Goal: Communication & Community: Answer question/provide support

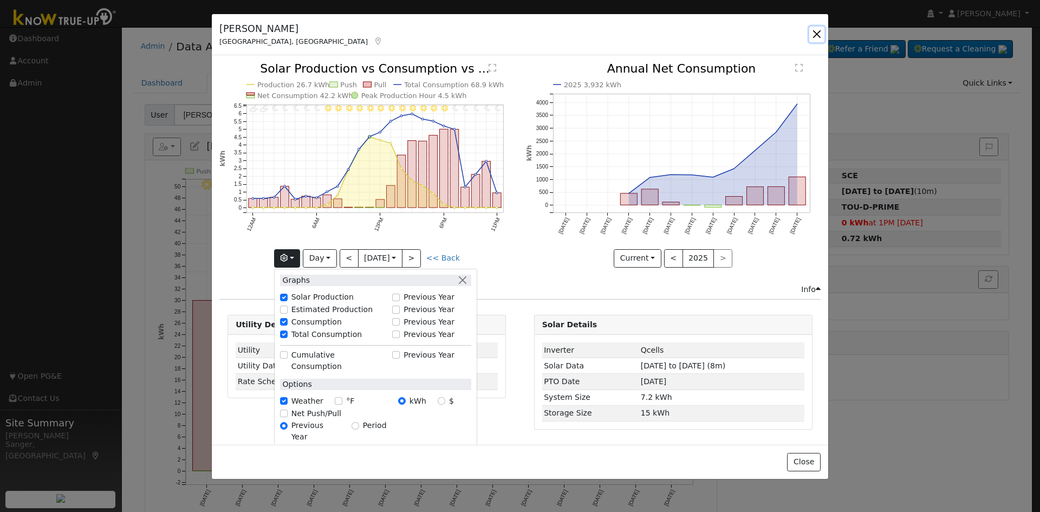
click at [818, 32] on button "button" at bounding box center [816, 34] width 15 height 15
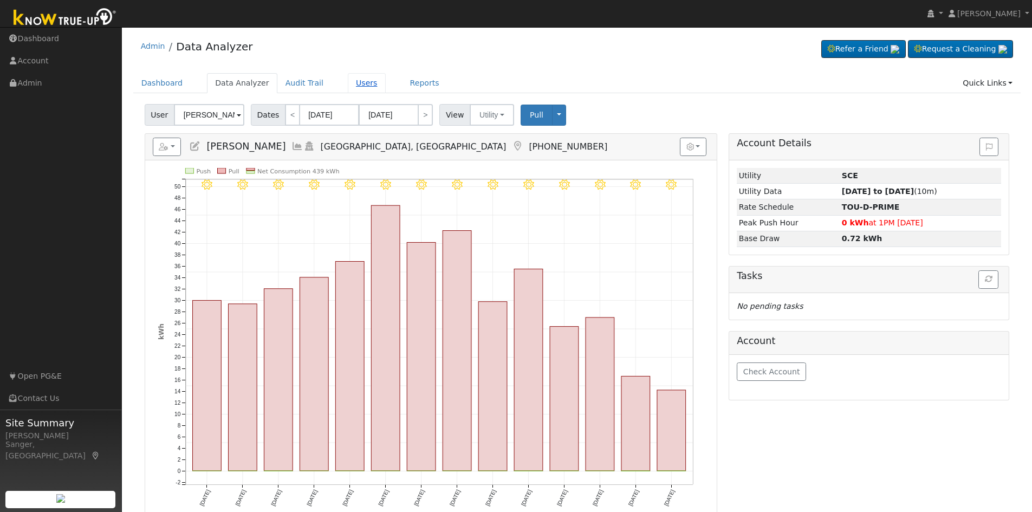
drag, startPoint x: 349, startPoint y: 83, endPoint x: 354, endPoint y: 89, distance: 6.9
click at [349, 83] on link "Users" at bounding box center [367, 83] width 38 height 20
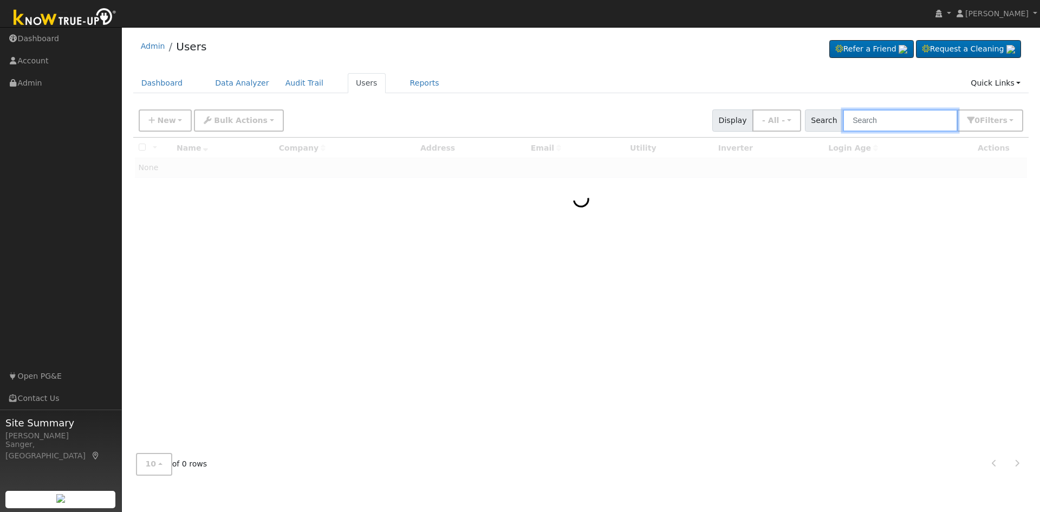
click at [878, 116] on input "text" at bounding box center [900, 120] width 115 height 22
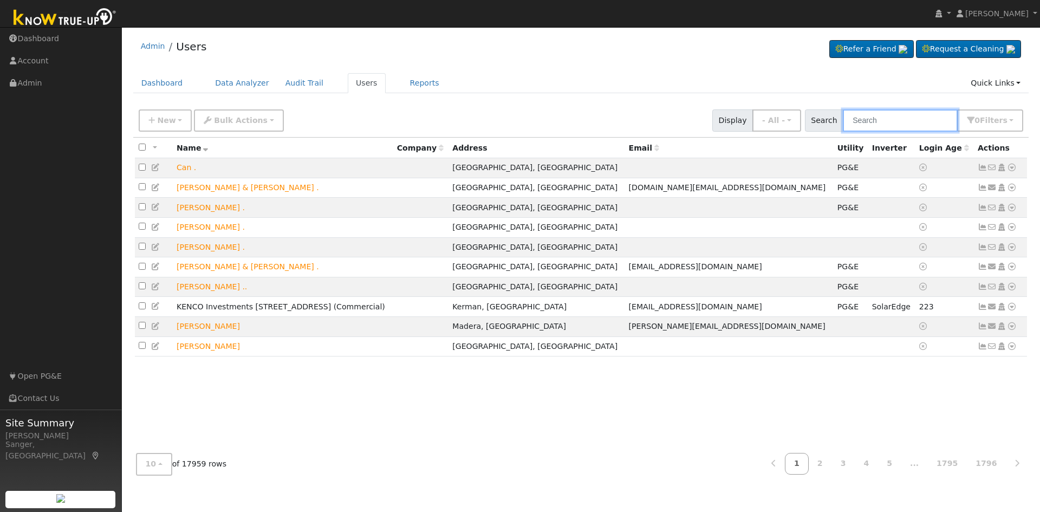
paste input "Daniel Gomez"
type input "Daniel Gomez"
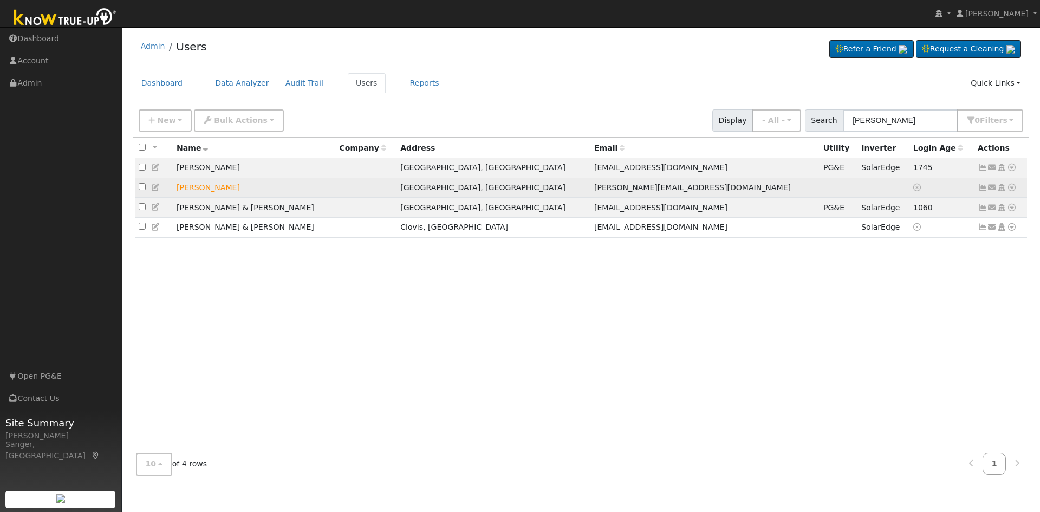
click at [994, 189] on icon at bounding box center [993, 188] width 10 height 8
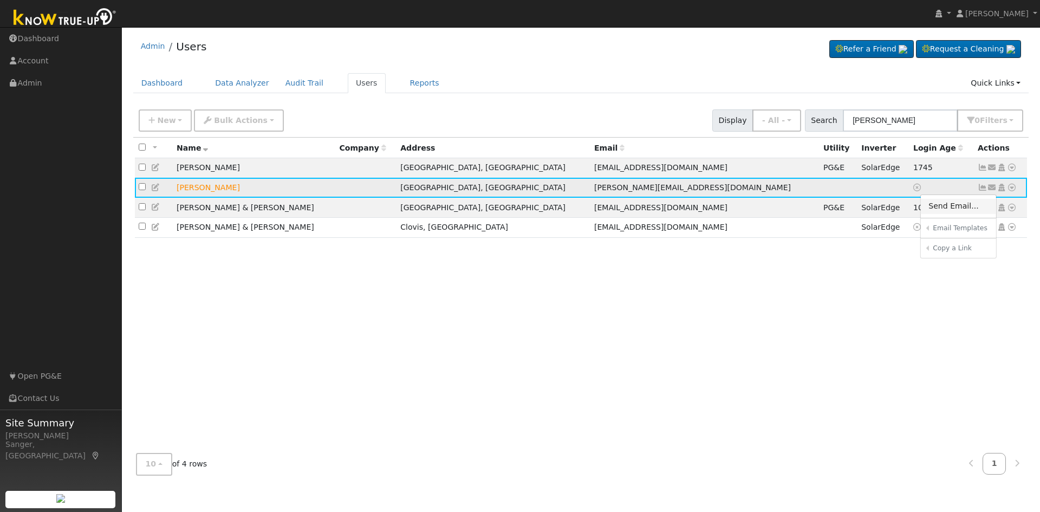
click at [957, 209] on link "Send Email..." at bounding box center [958, 206] width 75 height 15
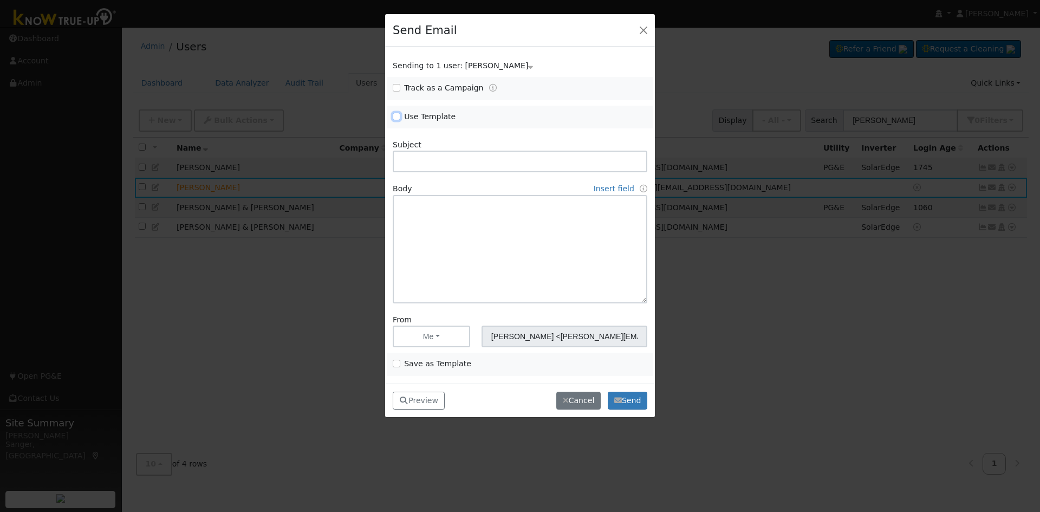
click at [397, 116] on input "Use Template" at bounding box center [397, 117] width 8 height 8
checkbox input "true"
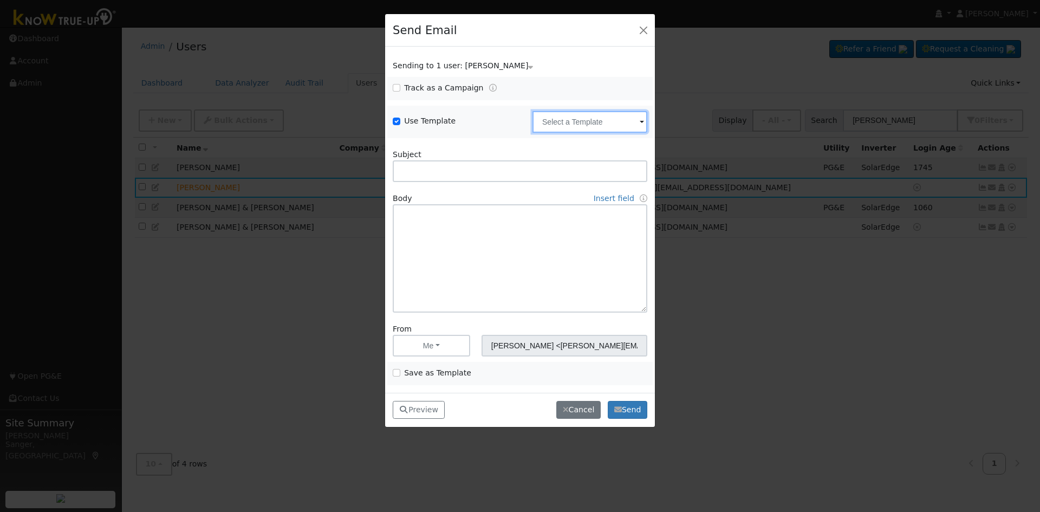
click at [583, 129] on input "text" at bounding box center [590, 122] width 115 height 22
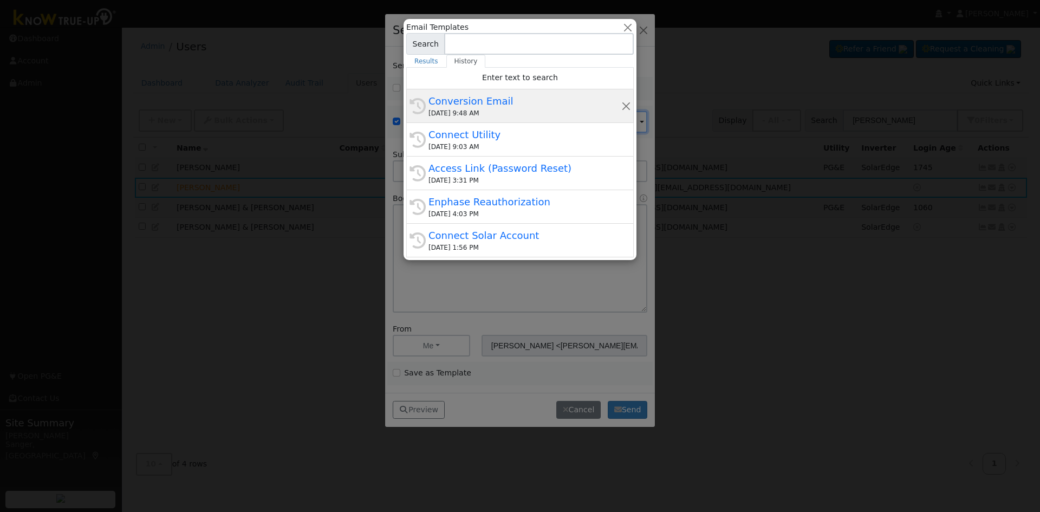
click at [505, 96] on div "Conversion Email" at bounding box center [525, 101] width 193 height 15
type input "Conversion Email"
type input "Connect Your Utility Account"
type textarea "Dear {user_fname}, The first step is to connect your electric utility account. …"
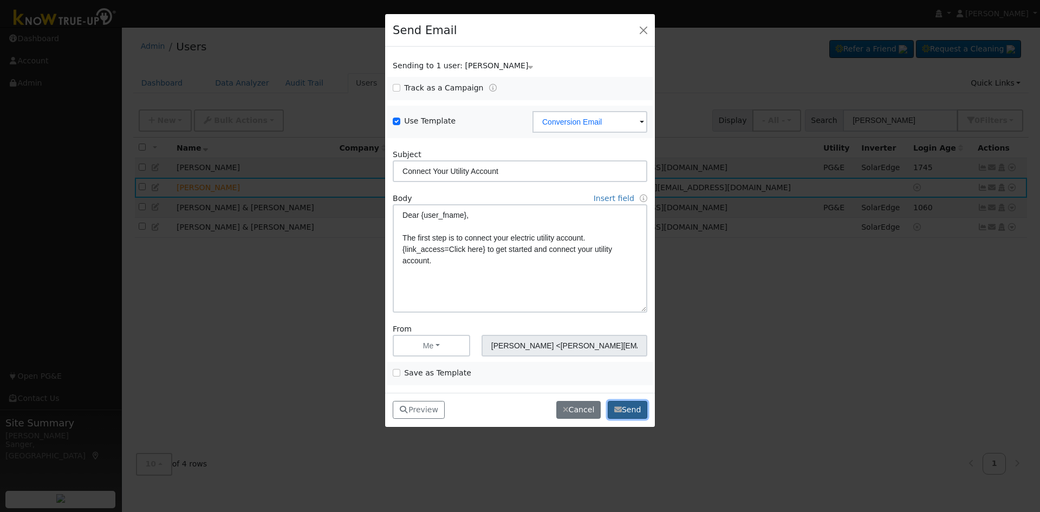
click at [621, 401] on button "Send" at bounding box center [628, 410] width 40 height 18
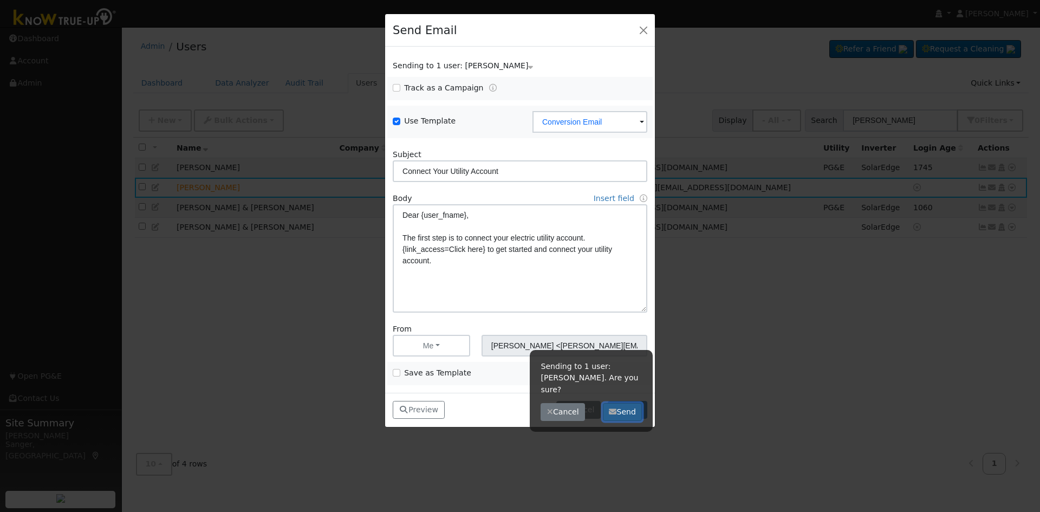
click at [618, 403] on button "Send" at bounding box center [623, 412] width 40 height 18
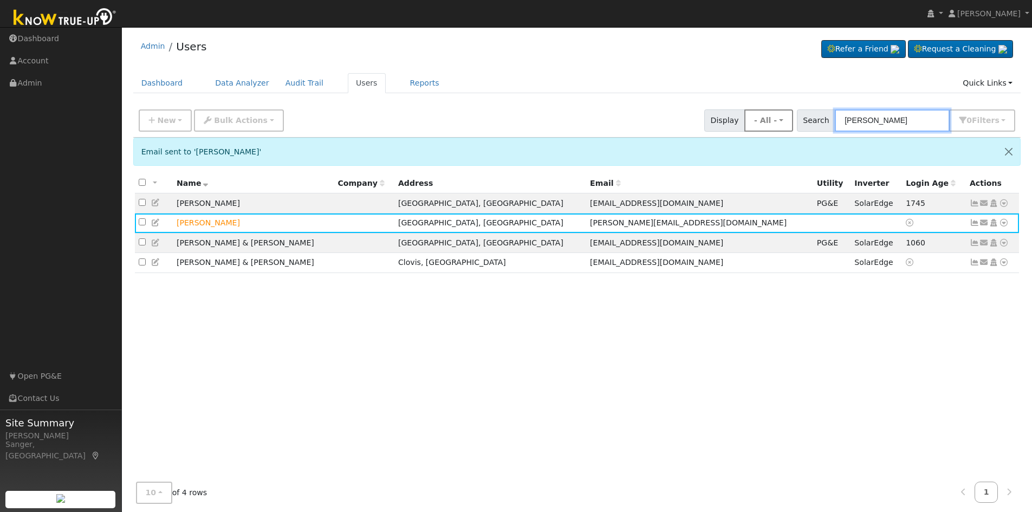
drag, startPoint x: 905, startPoint y: 124, endPoint x: 794, endPoint y: 127, distance: 111.7
click at [794, 127] on div "New Add User Quick Add Quick Connect Quick Convert Lead Bulk Actions Send Email…" at bounding box center [577, 119] width 881 height 26
paste input "Guy Culver"
type input "Guy Culver"
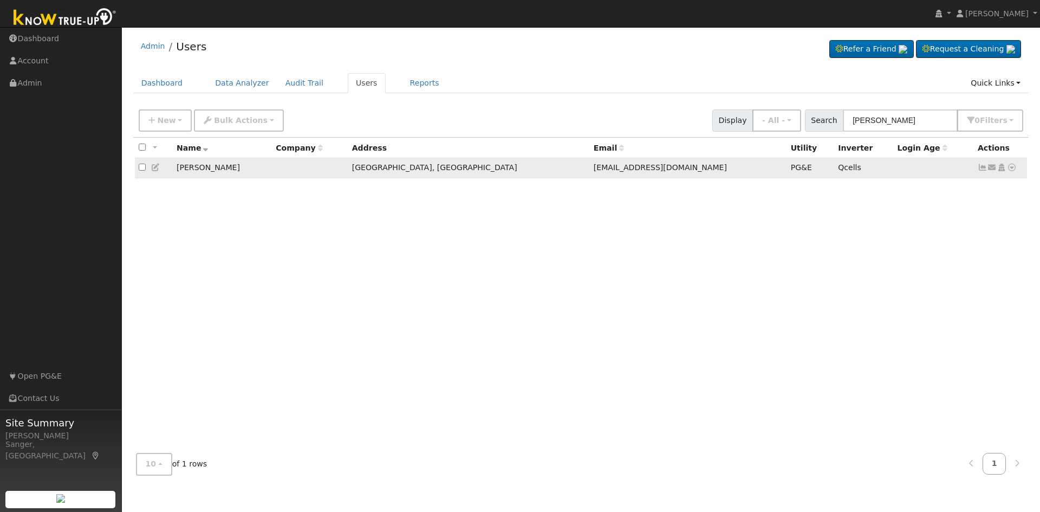
click at [980, 168] on icon at bounding box center [983, 168] width 10 height 8
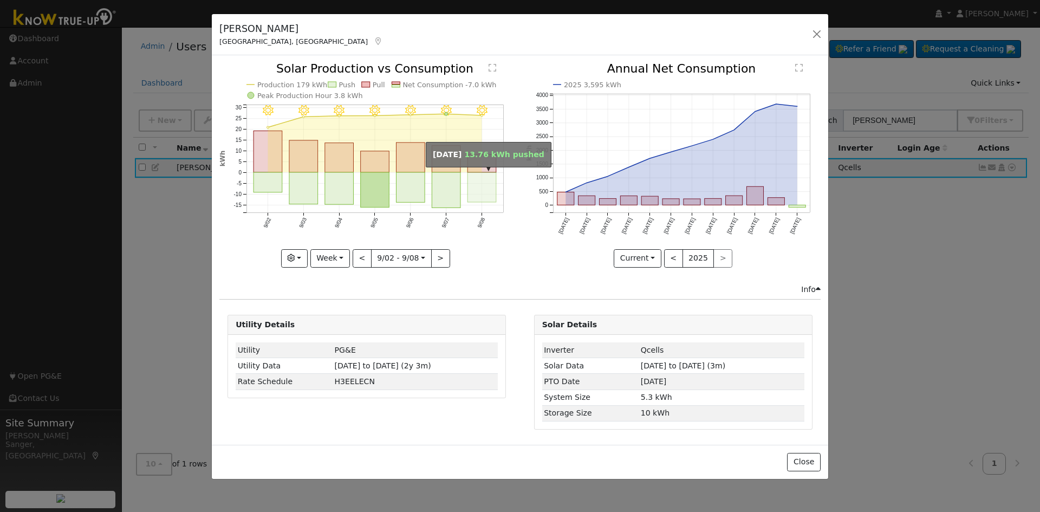
click at [489, 175] on rect "onclick=""" at bounding box center [482, 188] width 29 height 30
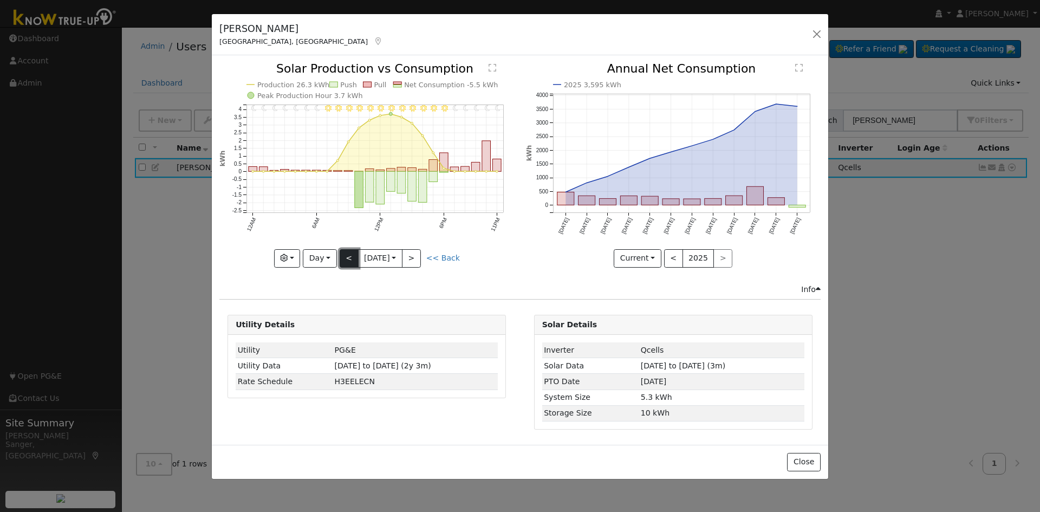
click at [343, 254] on button "<" at bounding box center [349, 258] width 19 height 18
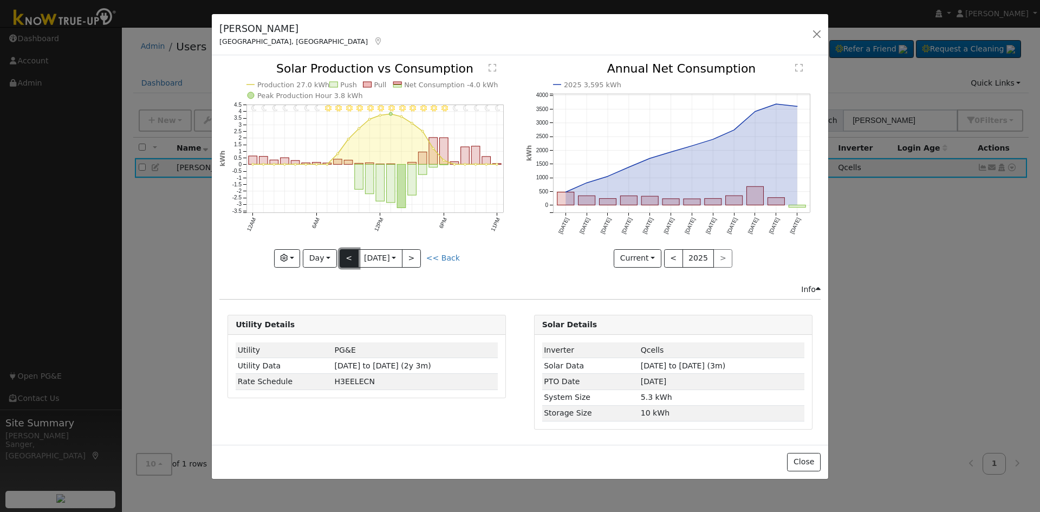
click at [343, 254] on button "<" at bounding box center [349, 258] width 19 height 18
click at [344, 254] on button "<" at bounding box center [349, 258] width 19 height 18
click at [351, 259] on button "<" at bounding box center [349, 258] width 19 height 18
type input "2025-09-03"
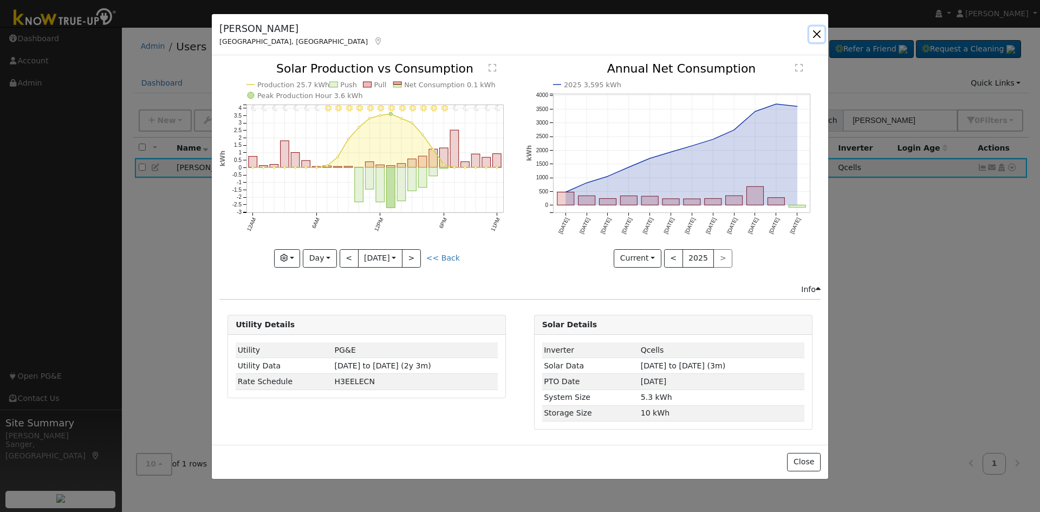
click at [813, 33] on button "button" at bounding box center [816, 34] width 15 height 15
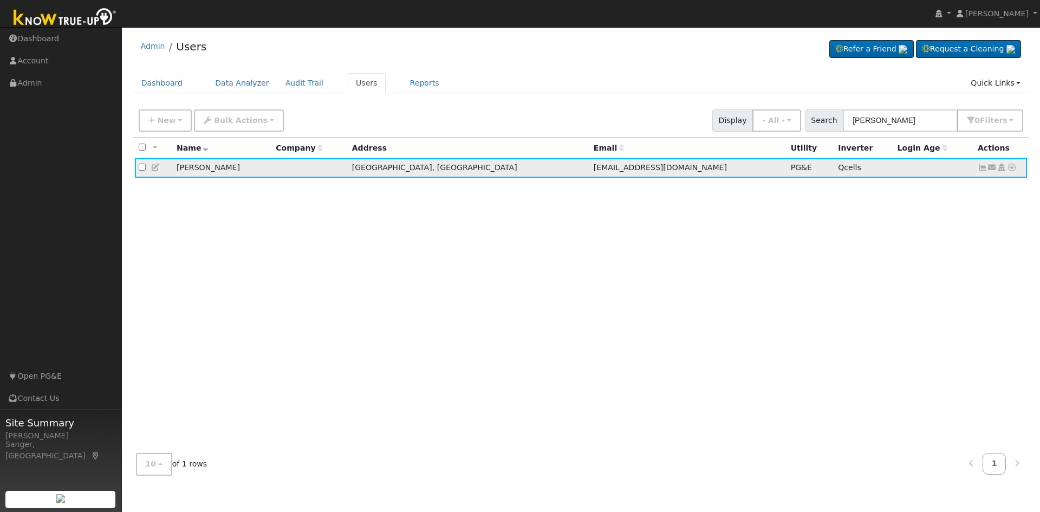
click at [980, 170] on icon at bounding box center [983, 168] width 10 height 8
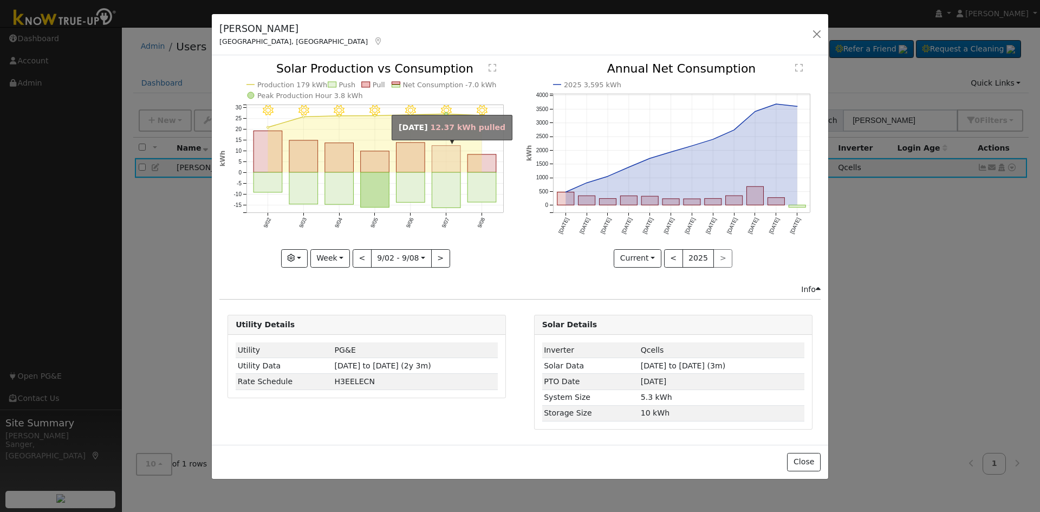
click at [461, 166] on rect "onclick=""" at bounding box center [446, 159] width 29 height 27
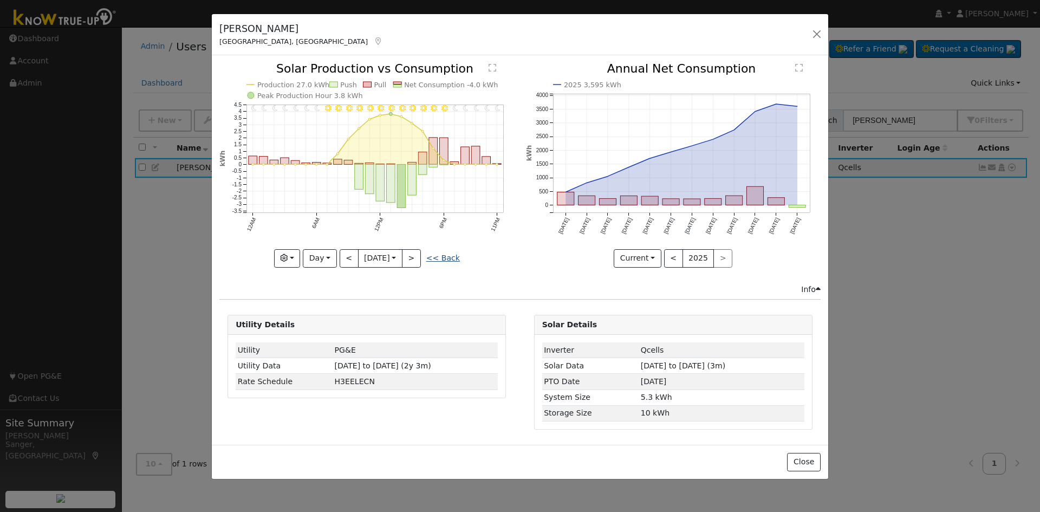
click at [444, 259] on link "<< Back" at bounding box center [443, 258] width 34 height 9
type input "[DATE]"
